Goal: Answer question/provide support: Share knowledge or assist other users

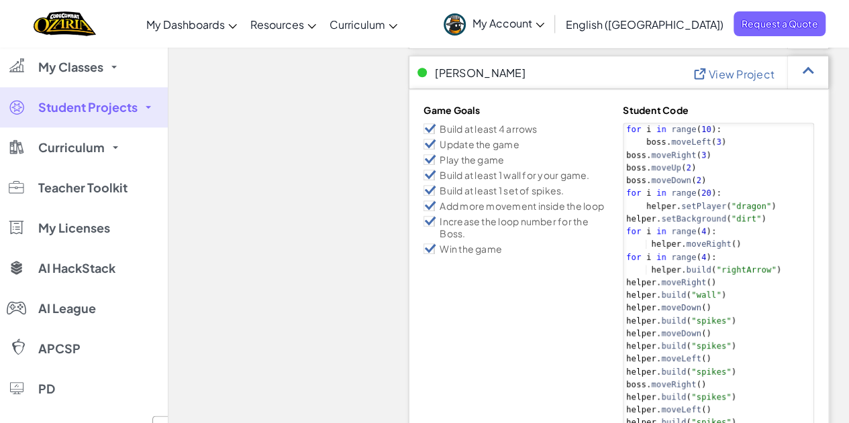
scroll to position [493, 0]
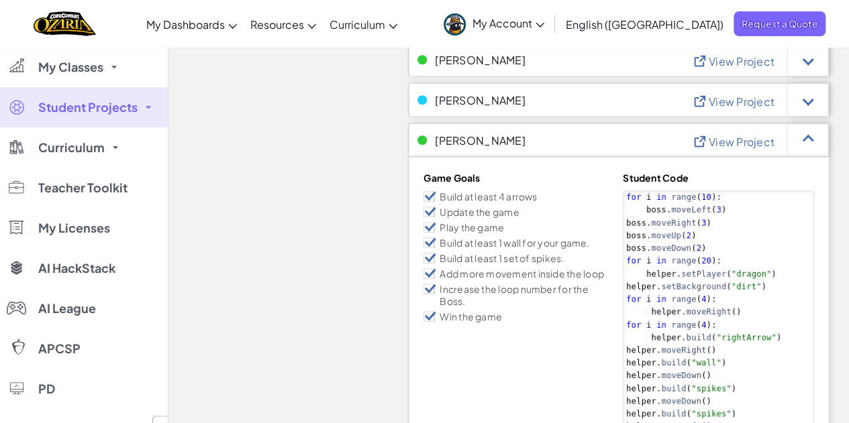
click at [748, 138] on span "View Project" at bounding box center [742, 142] width 66 height 14
click at [809, 135] on div at bounding box center [808, 140] width 11 height 11
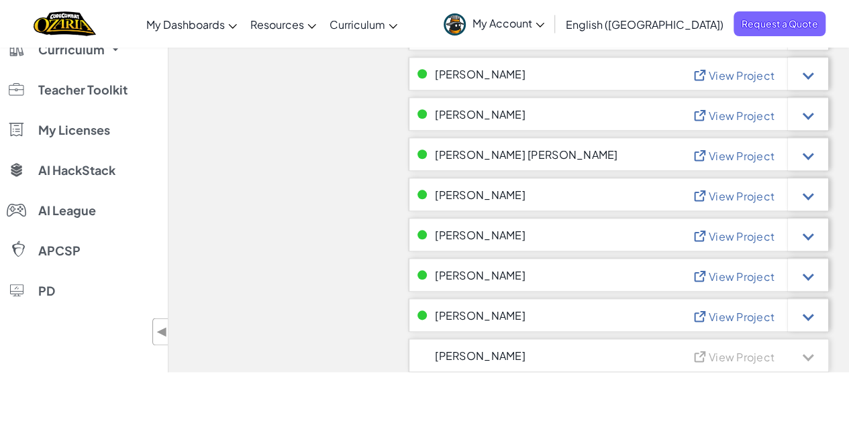
scroll to position [650, 0]
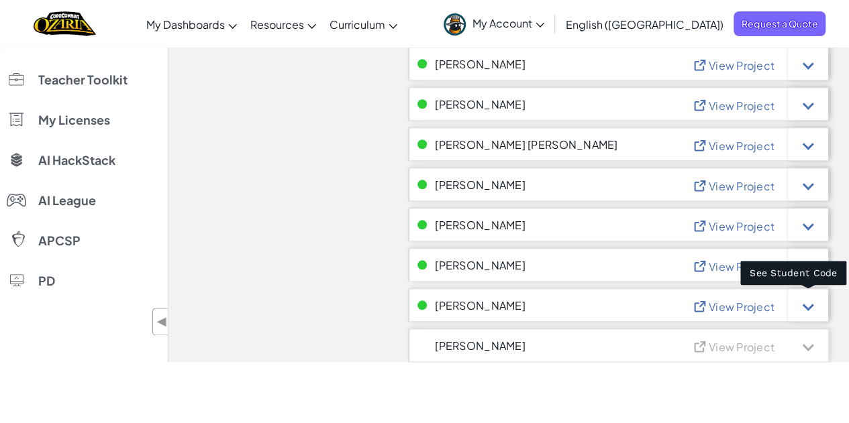
click at [809, 299] on div at bounding box center [808, 306] width 40 height 34
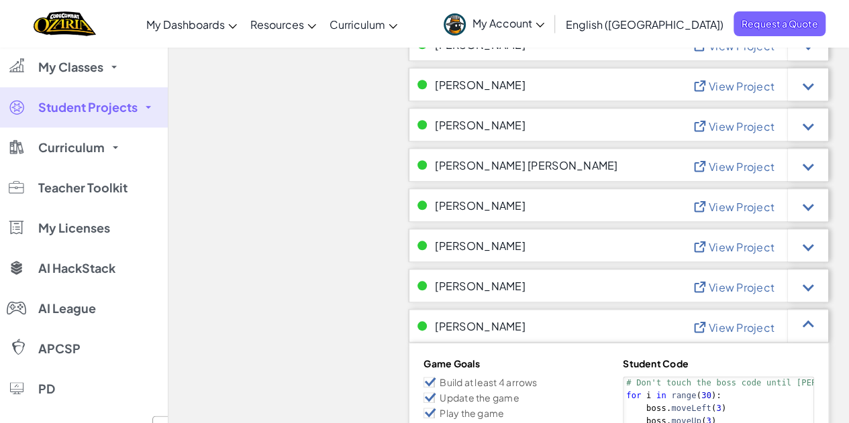
scroll to position [628, 0]
click at [738, 331] on span "View Project" at bounding box center [742, 329] width 66 height 14
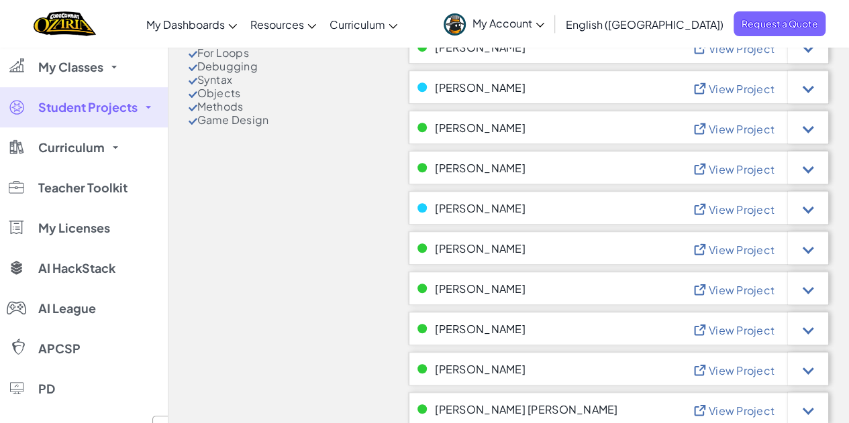
scroll to position [383, 0]
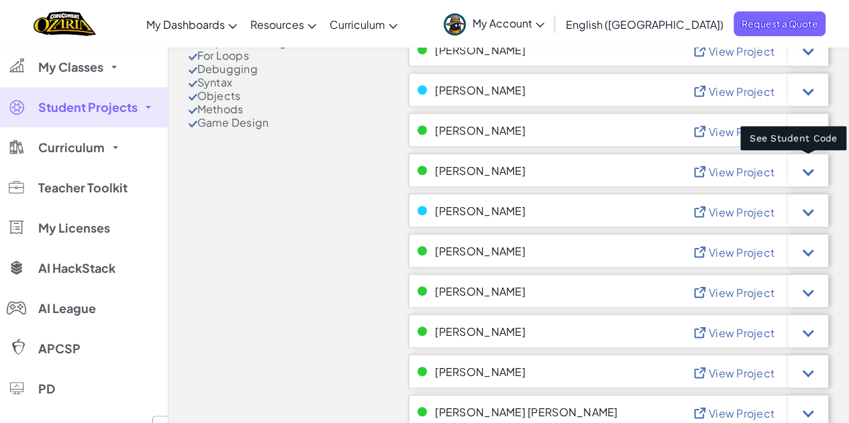
click at [807, 166] on div at bounding box center [808, 170] width 11 height 11
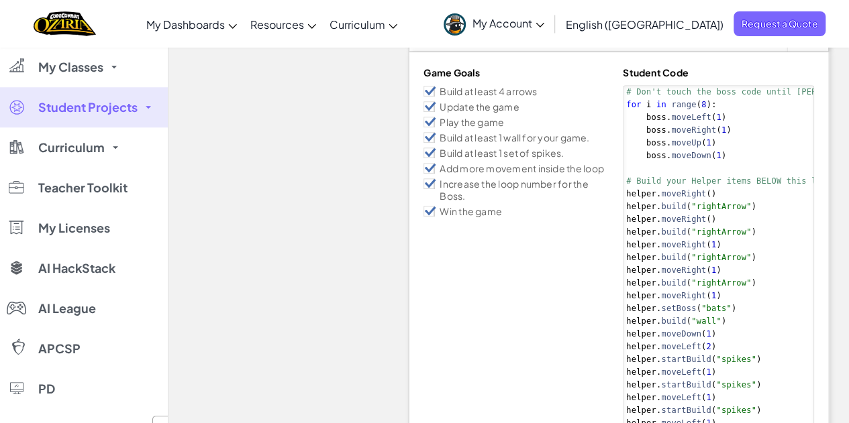
scroll to position [413, 0]
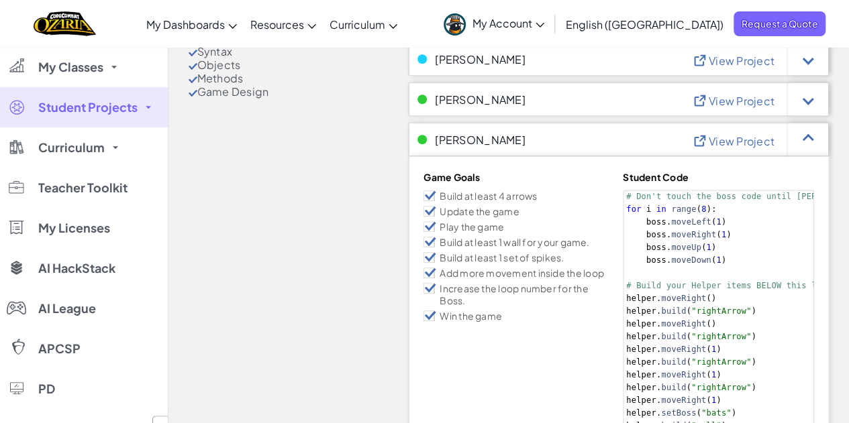
click at [731, 144] on span "View Project" at bounding box center [742, 141] width 66 height 14
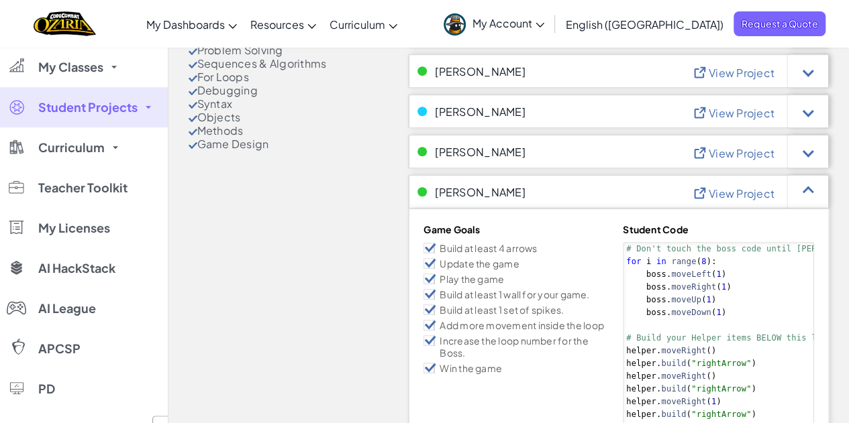
scroll to position [371, 0]
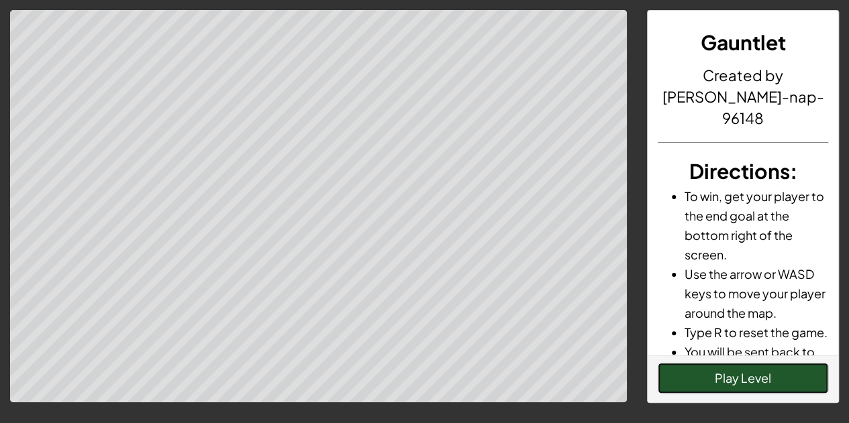
click at [714, 387] on button "Play Level" at bounding box center [743, 378] width 170 height 31
click at [743, 377] on button "Play Level" at bounding box center [743, 378] width 170 height 31
click at [727, 377] on button "Play Level" at bounding box center [743, 378] width 170 height 31
